Goal: Information Seeking & Learning: Understand process/instructions

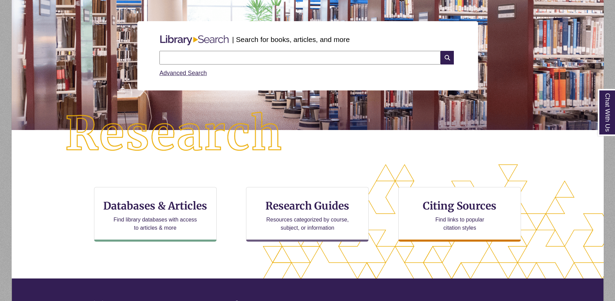
scroll to position [68, 0]
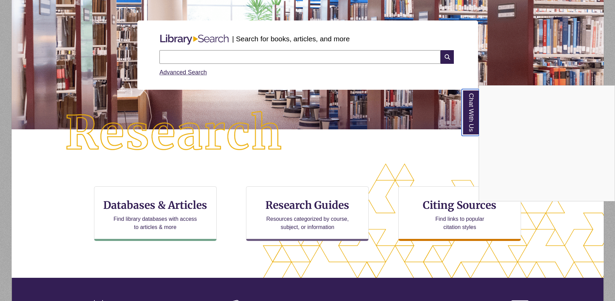
click at [469, 114] on link "Chat With Us" at bounding box center [470, 112] width 17 height 47
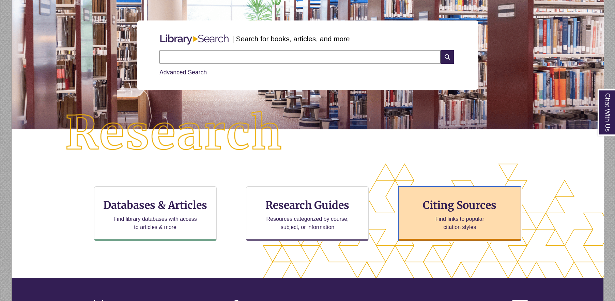
click at [471, 222] on p "Find links to popular citation styles" at bounding box center [460, 223] width 66 height 16
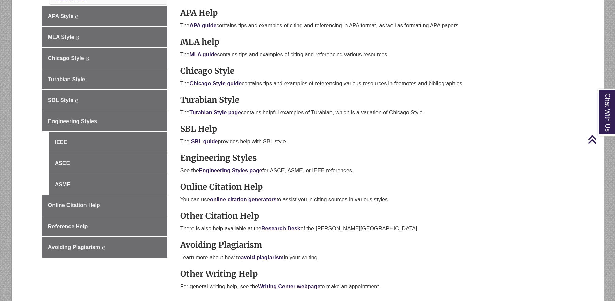
scroll to position [205, 0]
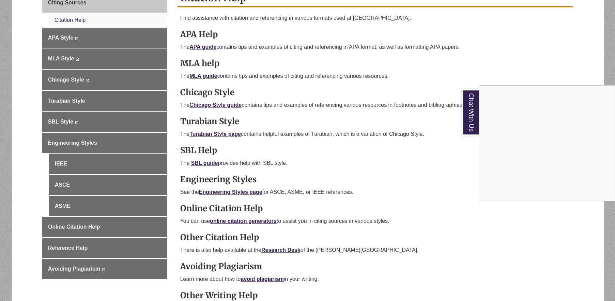
click at [214, 104] on div "Chat With Us" at bounding box center [307, 150] width 615 height 301
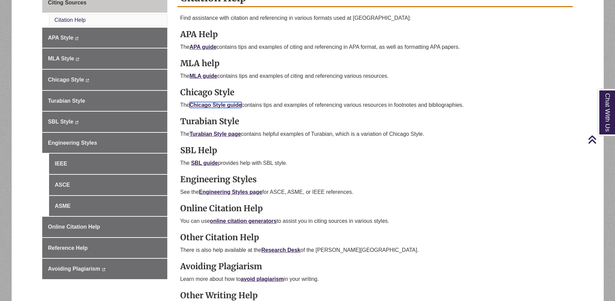
click at [220, 106] on link "Chicago Style guide" at bounding box center [216, 105] width 52 height 6
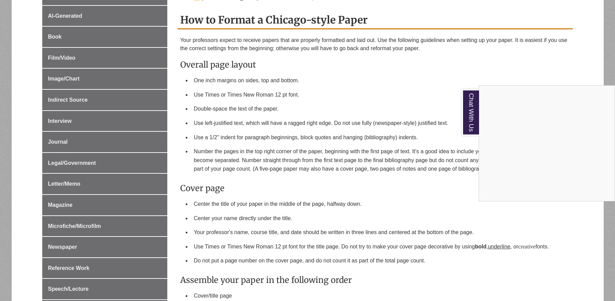
scroll to position [239, 0]
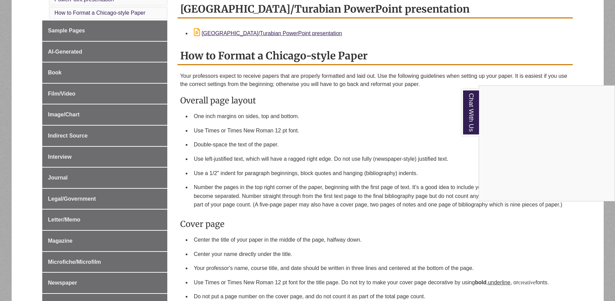
click at [54, 85] on div "Chat With Us" at bounding box center [307, 150] width 615 height 301
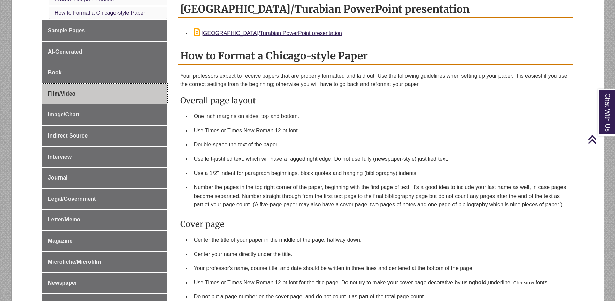
click at [56, 91] on span "Film/Video" at bounding box center [62, 94] width 28 height 6
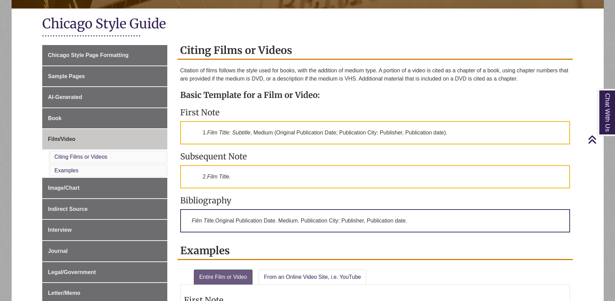
scroll to position [136, 0]
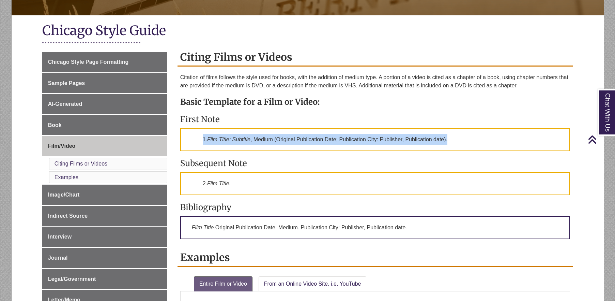
drag, startPoint x: 464, startPoint y: 140, endPoint x: 203, endPoint y: 139, distance: 261.1
click at [203, 139] on p "1. Film Title: Subtitle , Medium (Original Publication Date; Publication City: …" at bounding box center [375, 139] width 390 height 23
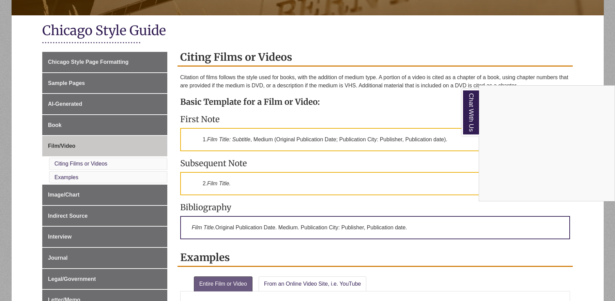
drag, startPoint x: 203, startPoint y: 139, endPoint x: 200, endPoint y: 184, distance: 45.1
click at [200, 184] on div "Chat With Us" at bounding box center [307, 150] width 615 height 301
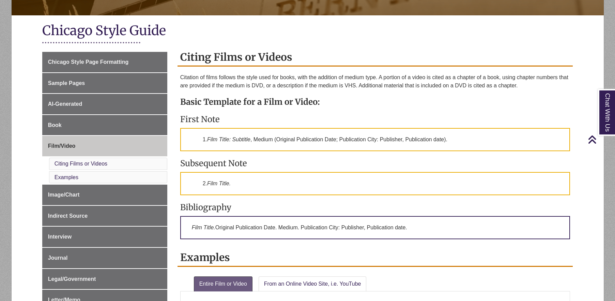
drag, startPoint x: 421, startPoint y: 228, endPoint x: 185, endPoint y: 233, distance: 235.9
click at [185, 233] on p "Film Title. Original Publication Date. Medium. Publication City: Publisher, Pub…" at bounding box center [375, 227] width 390 height 23
copy p "Film Title. Original Publication Date. Medium. Publication City: Publisher, Pub…"
click at [225, 209] on h3 "Bibliography" at bounding box center [375, 207] width 390 height 11
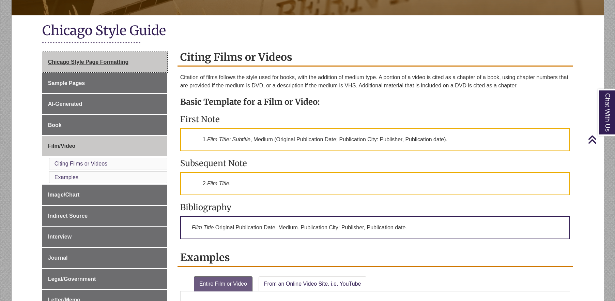
click at [91, 60] on span "Chicago Style Page Formatting" at bounding box center [88, 62] width 80 height 6
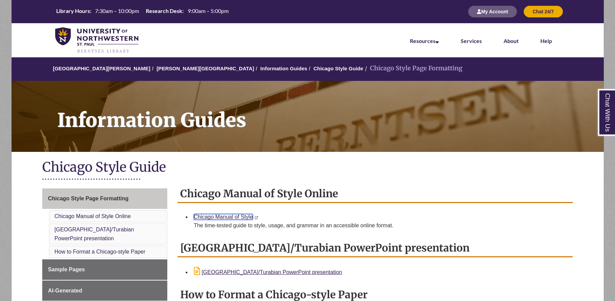
click at [230, 219] on link "Chicago Manual of Style" at bounding box center [223, 217] width 59 height 6
